Goal: Contribute content

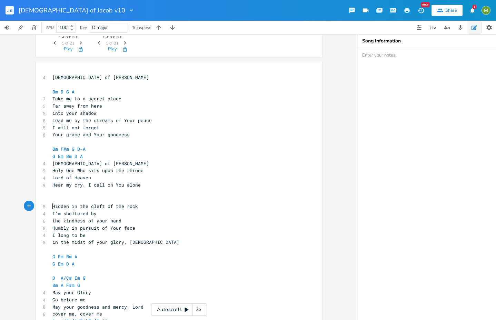
scroll to position [96, 0]
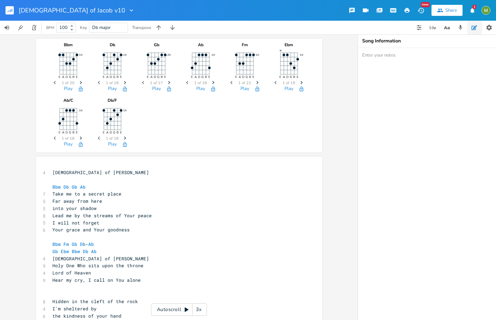
click at [169, 30] on icon "button" at bounding box center [172, 27] width 7 height 7
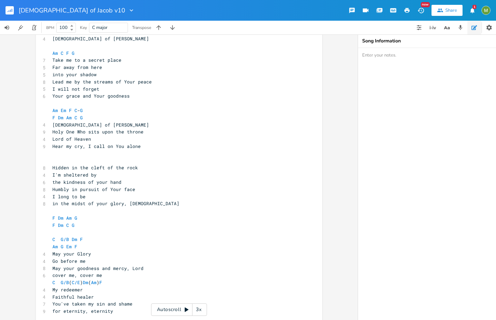
scroll to position [135, 0]
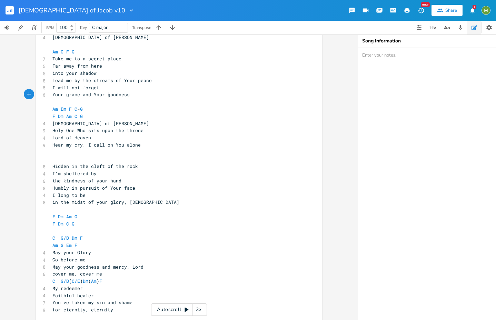
type textarea "o"
drag, startPoint x: 106, startPoint y: 97, endPoint x: 109, endPoint y: 96, distance: 3.5
click at [109, 96] on span "Your grace and Your goodness" at bounding box center [90, 94] width 77 height 6
drag, startPoint x: 126, startPoint y: 96, endPoint x: 105, endPoint y: 96, distance: 21.0
click at [105, 96] on pre "Your grace and Your goodness" at bounding box center [175, 94] width 249 height 7
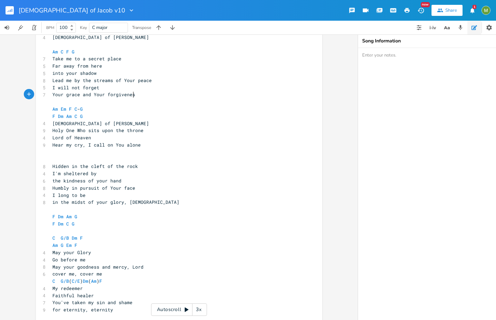
scroll to position [0, 23]
type textarea "forgiveness"
click at [10, 10] on icon "button" at bounding box center [10, 11] width 1 height 2
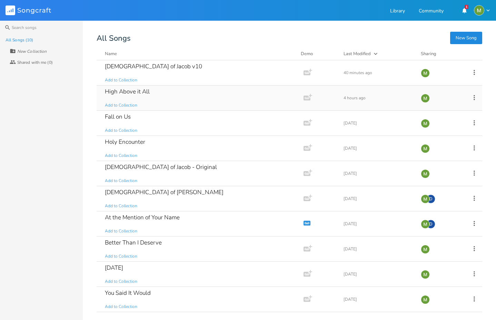
click at [131, 93] on div "High Above it All" at bounding box center [127, 92] width 45 height 6
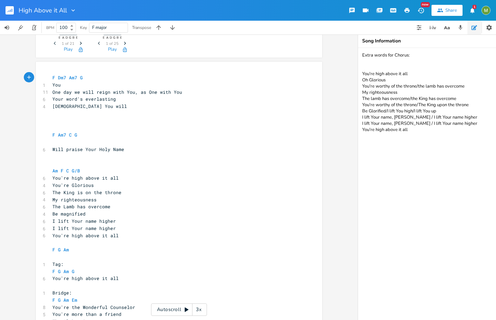
scroll to position [113, 0]
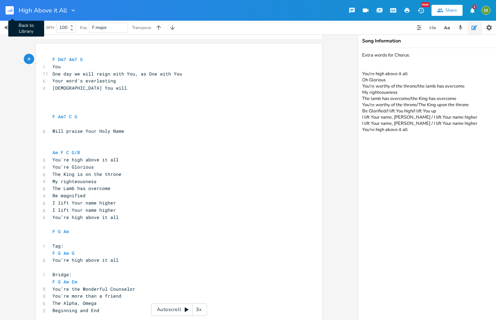
click at [8, 8] on rect "button" at bounding box center [10, 10] width 8 height 8
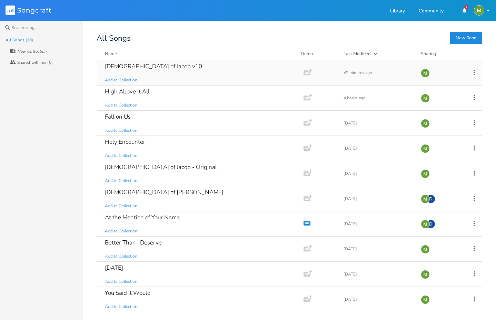
click at [157, 63] on div "[DEMOGRAPHIC_DATA] of Jacob v10 Add to Collection" at bounding box center [199, 72] width 188 height 25
